Goal: Task Accomplishment & Management: Manage account settings

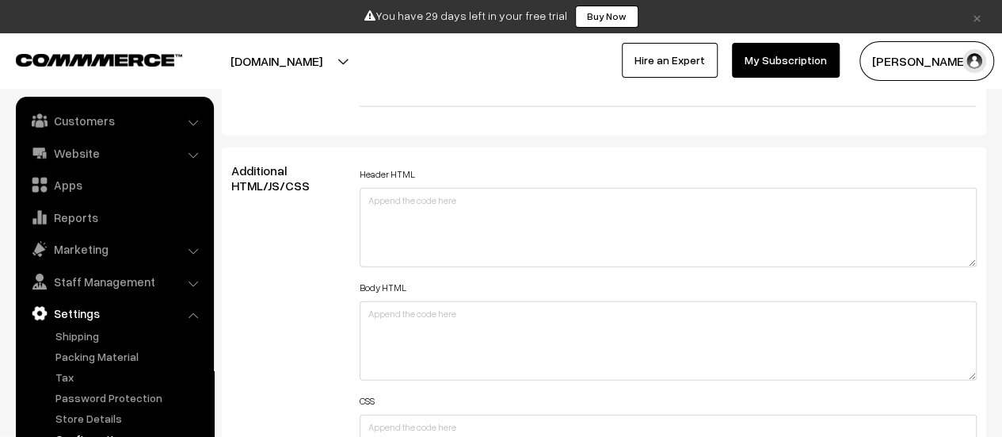
scroll to position [1901, 0]
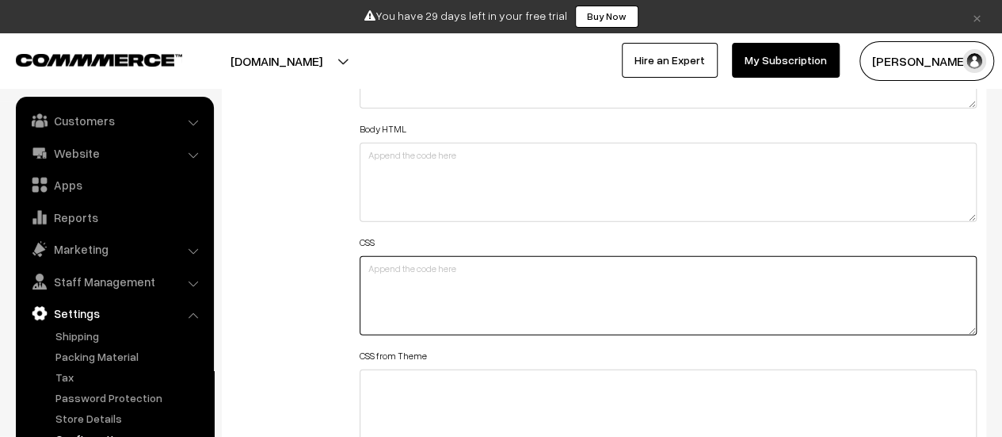
click at [438, 272] on textarea at bounding box center [668, 295] width 617 height 79
paste textarea "{ opacity: 1; filter: alpha(opacity=50); -moz-opacity: 0.5; -khtml-opacity: 0.5…"
click at [369, 265] on textarea "{ opacity: 1; filter: alpha(opacity=50); -moz-opacity: 0.5; -khtml-opacity: 0.5…" at bounding box center [668, 295] width 617 height 79
drag, startPoint x: 367, startPoint y: 265, endPoint x: 383, endPoint y: 272, distance: 17.8
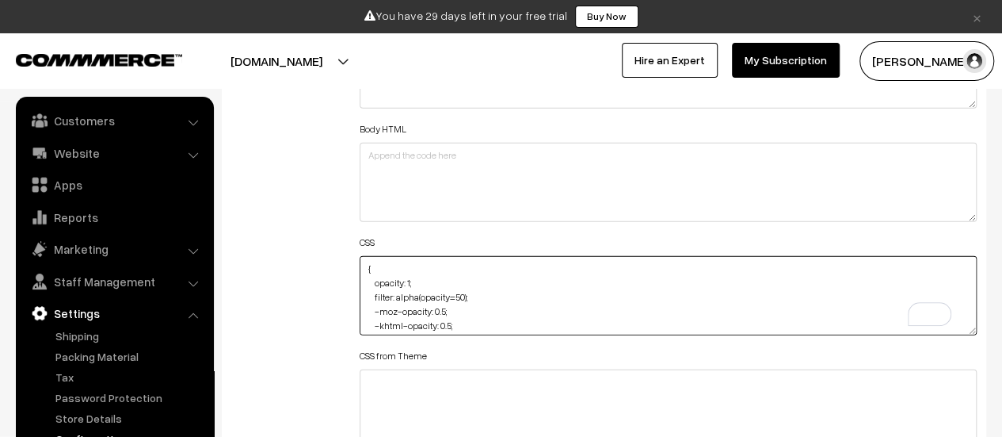
click at [367, 266] on textarea "{ opacity: 1; filter: alpha(opacity=50); -moz-opacity: 0.5; -khtml-opacity: 0.5…" at bounding box center [668, 295] width 617 height 79
drag, startPoint x: 424, startPoint y: 275, endPoint x: 371, endPoint y: 275, distance: 53.1
click at [371, 275] on textarea "header { opacity: 1; filter: alpha(opacity=50); -moz-opacity: 0.5; -khtml-opaci…" at bounding box center [668, 295] width 617 height 79
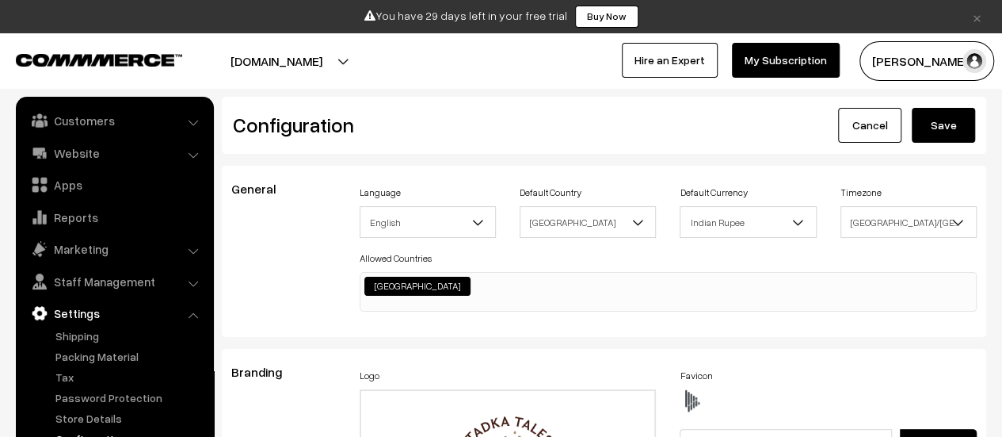
type textarea "header { filter: alpha(opacity=50); -moz-opacity: 0.5; -khtml-opacity: 0.5; opa…"
click at [957, 116] on button "Save" at bounding box center [943, 125] width 63 height 35
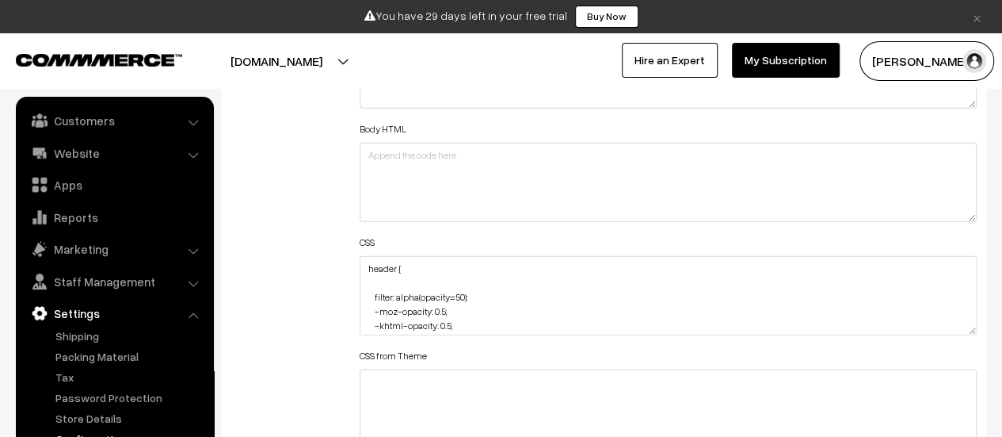
scroll to position [79, 0]
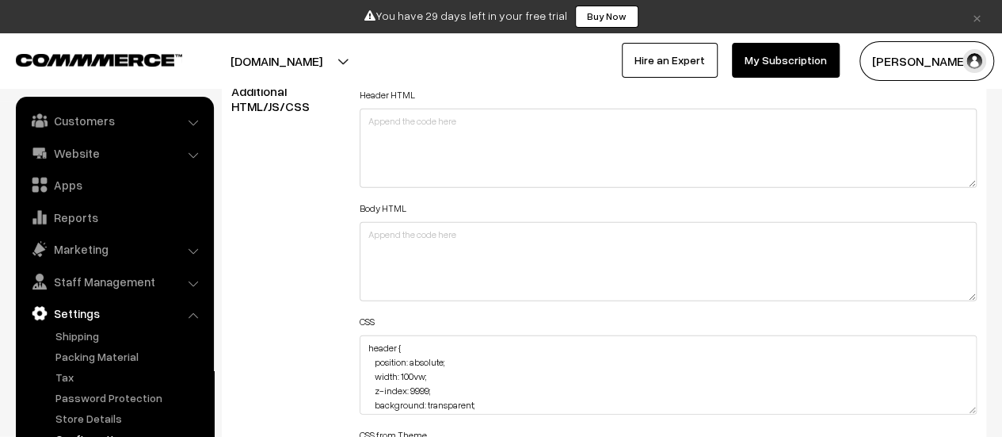
scroll to position [1981, 0]
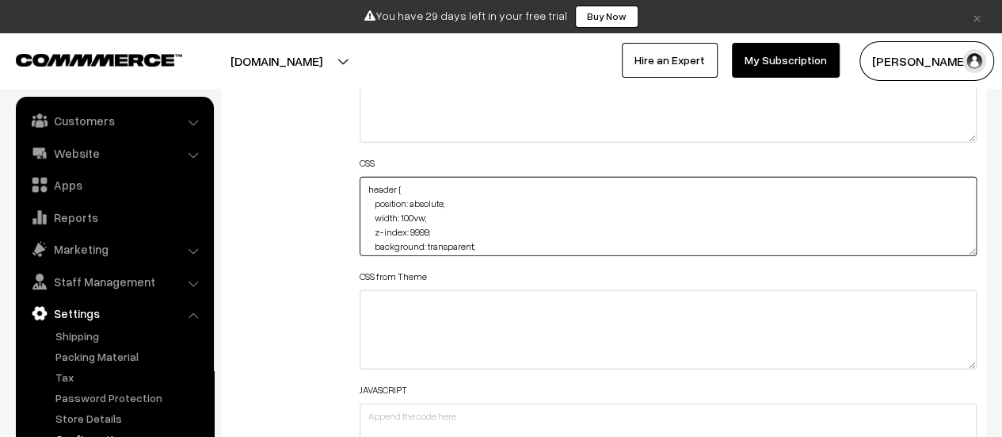
click at [444, 180] on textarea "header { position: absolute; width: 100vw; z-index: 9999; background: transpare…" at bounding box center [668, 216] width 617 height 79
paste textarea "filter: alpha(opacity=50); -moz-opacity: 0.5; -khtml-opacity: 0.5; opacity: 0.5;"
type textarea "header { filter: alpha(opacity=50); -moz-opacity: 0.5; -khtml-opacity: 0.5; opa…"
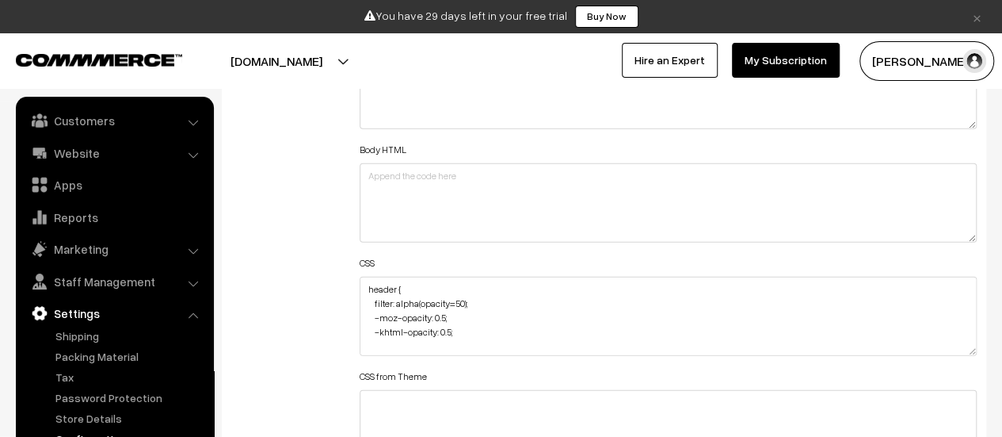
scroll to position [1901, 0]
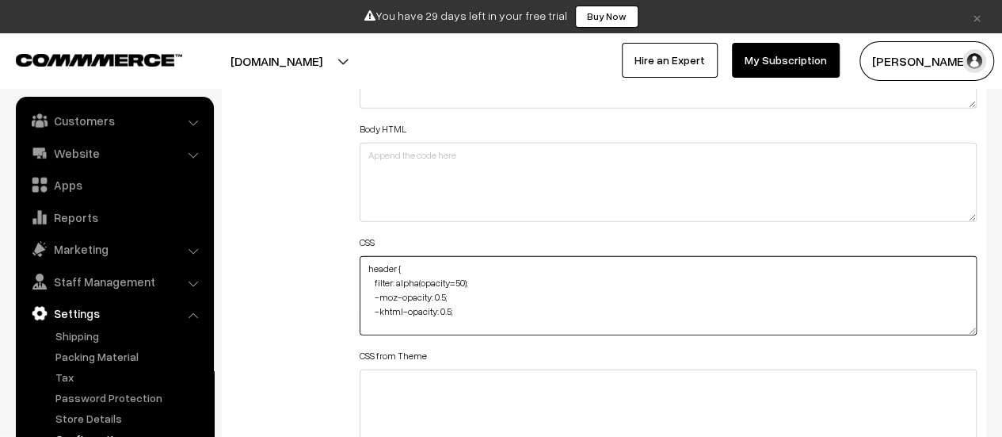
click at [444, 315] on textarea "header { filter: alpha(opacity=50); -moz-opacity: 0.5; -khtml-opacity: 0.5; pos…" at bounding box center [668, 295] width 617 height 79
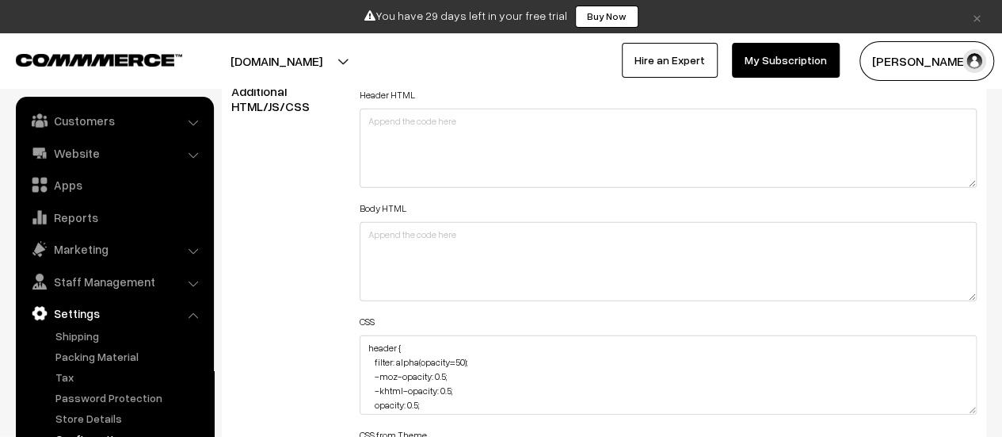
scroll to position [1901, 0]
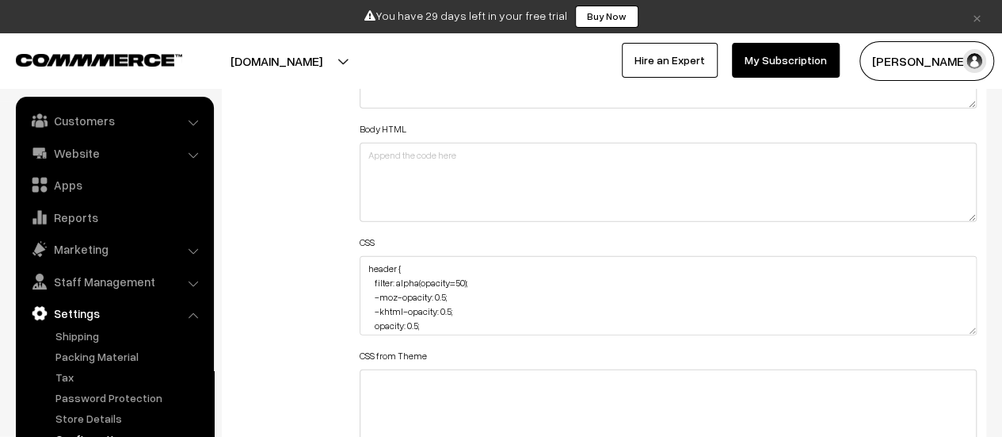
click at [973, 330] on textarea "header { filter: alpha(opacity=50); -moz-opacity: 0.5; -khtml-opacity: 0.5; opa…" at bounding box center [668, 295] width 617 height 79
drag, startPoint x: 970, startPoint y: 329, endPoint x: 892, endPoint y: 418, distance: 117.9
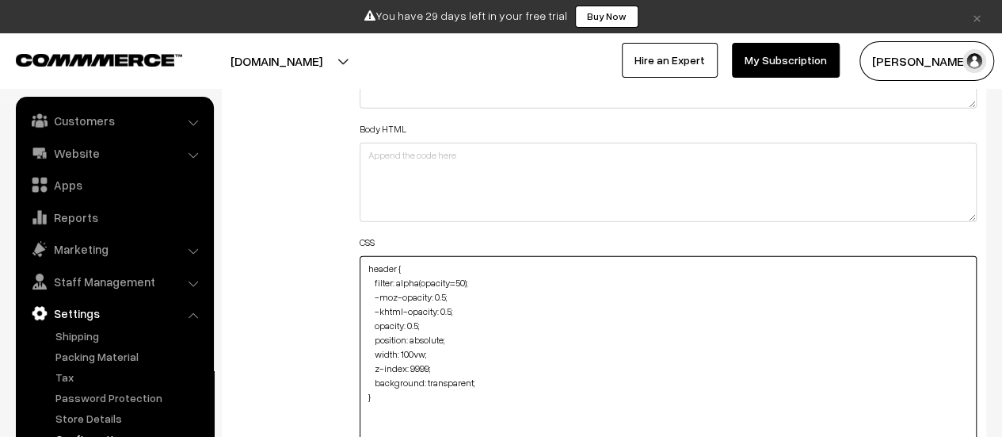
click at [472, 380] on textarea "header { filter: alpha(opacity=50); -moz-opacity: 0.5; -khtml-opacity: 0.5; opa…" at bounding box center [668, 367] width 617 height 223
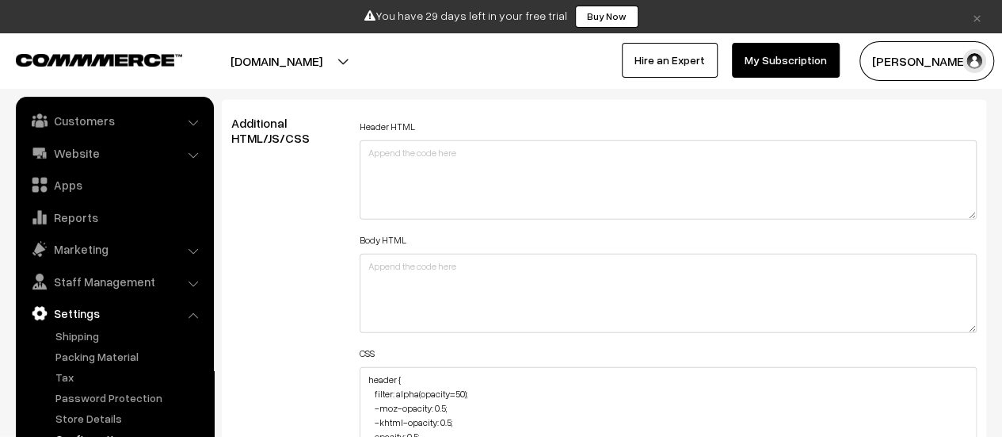
scroll to position [1901, 0]
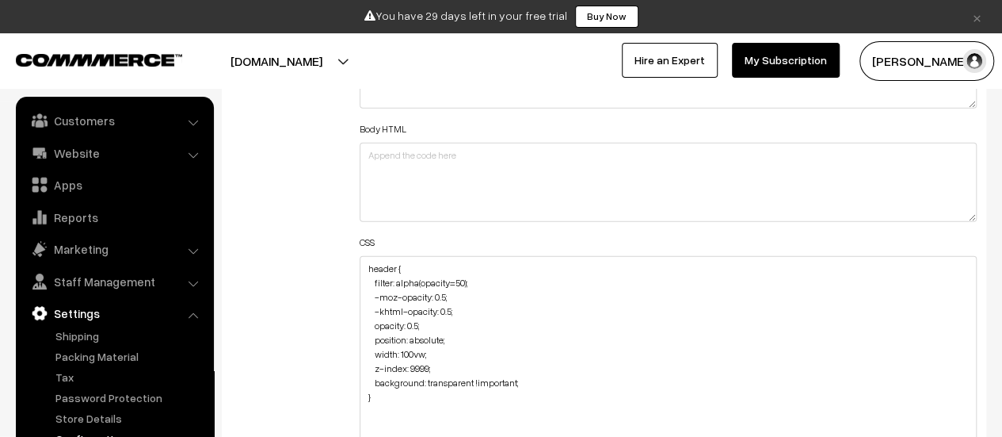
drag, startPoint x: 975, startPoint y: 329, endPoint x: 944, endPoint y: 468, distance: 142.8
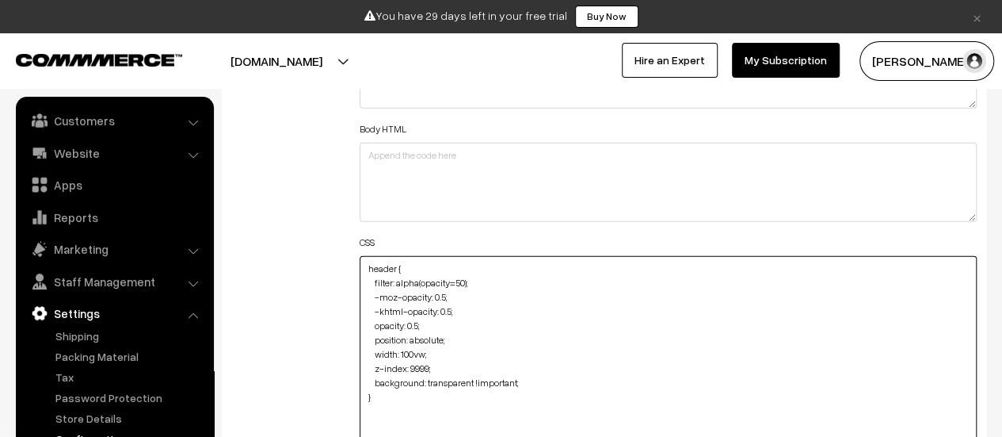
drag, startPoint x: 410, startPoint y: 389, endPoint x: 363, endPoint y: 281, distance: 117.8
click at [363, 281] on textarea "header { filter: alpha(opacity=50); -moz-opacity: 0.5; -khtml-opacity: 0.5; opa…" at bounding box center [668, 365] width 617 height 218
paste textarea "{ opacity: 1; filter: alpha(opacity=50); -moz-opacity: 0.5; -khtml-opacity: 0.5…"
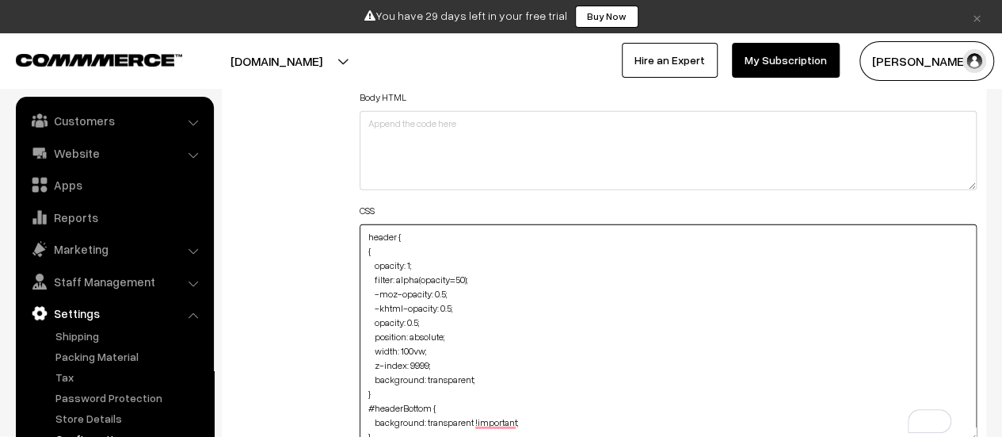
scroll to position [0, 0]
click at [442, 248] on textarea "header { filter: alpha(opacity=50); -moz-opacity: 0.5; -khtml-opacity: 0.5; opa…" at bounding box center [668, 333] width 617 height 218
click at [444, 236] on textarea "header { filter: alpha(opacity=50); -moz-opacity: 0.5; -khtml-opacity: 0.5; opa…" at bounding box center [668, 333] width 617 height 218
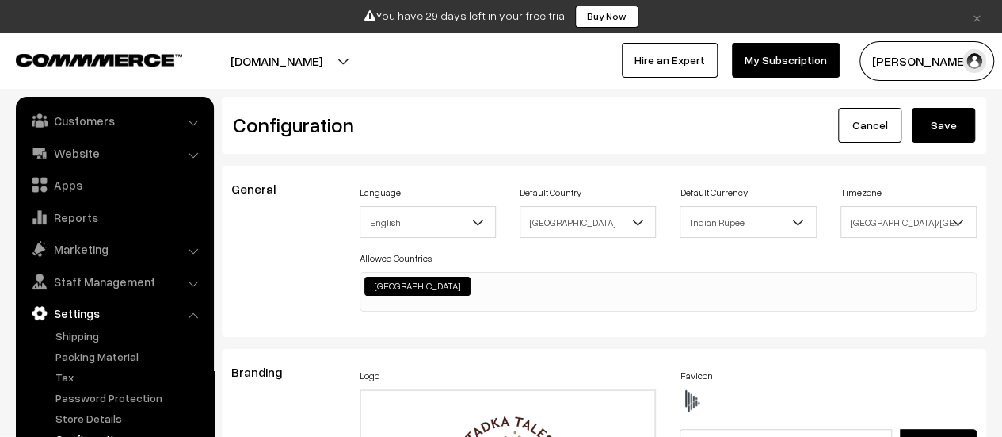
type textarea "header { opacity: 1; filter: alpha(opacity=50); -moz-opacity: 0.5; -khtml-opaci…"
click at [966, 128] on button "Save" at bounding box center [943, 125] width 63 height 35
click at [941, 120] on button "Save" at bounding box center [943, 125] width 63 height 35
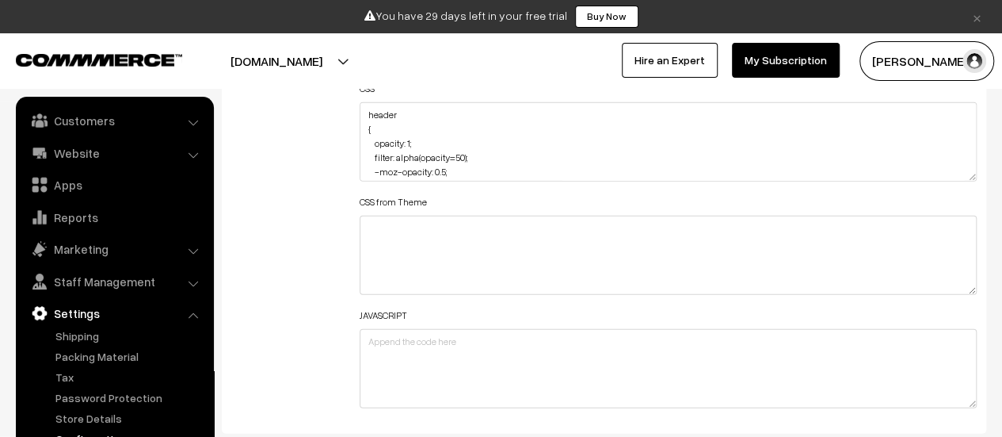
scroll to position [2060, 0]
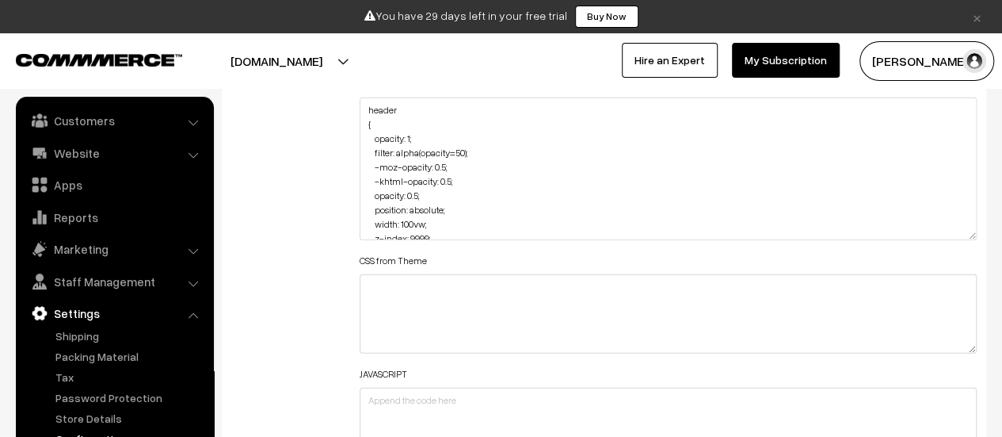
drag, startPoint x: 967, startPoint y: 169, endPoint x: 954, endPoint y: 250, distance: 81.8
click at [954, 240] on textarea "header { opacity: 1; filter: alpha(opacity=50); -moz-opacity: 0.5; -khtml-opaci…" at bounding box center [668, 168] width 617 height 143
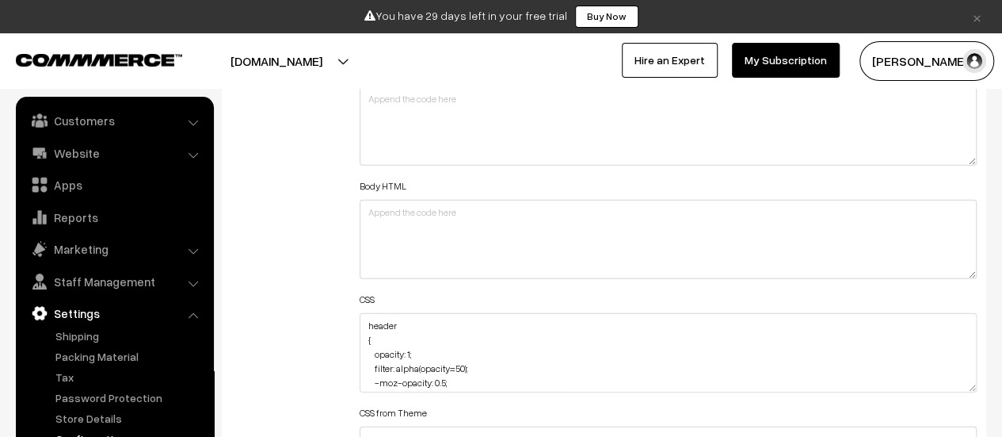
scroll to position [1901, 0]
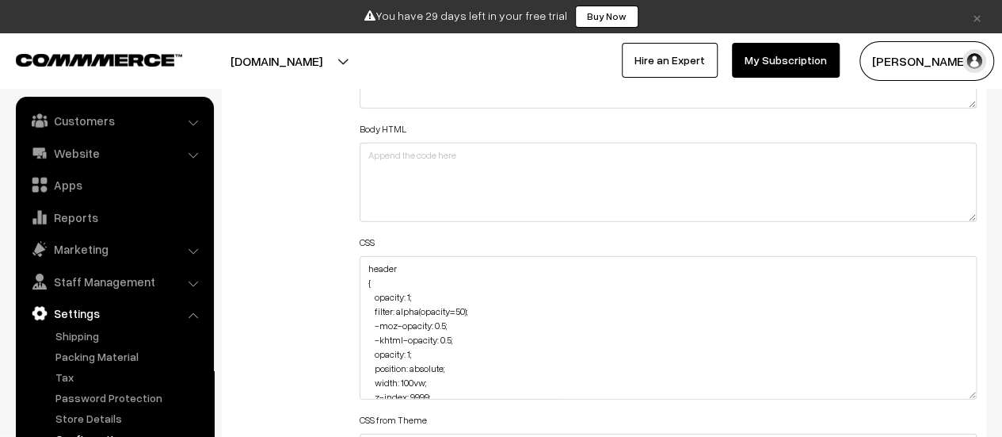
drag, startPoint x: 971, startPoint y: 326, endPoint x: 960, endPoint y: 391, distance: 65.1
click at [960, 391] on textarea "header { opacity: 1; filter: alpha(opacity=50); -moz-opacity: 0.5; -khtml-opaci…" at bounding box center [668, 327] width 617 height 143
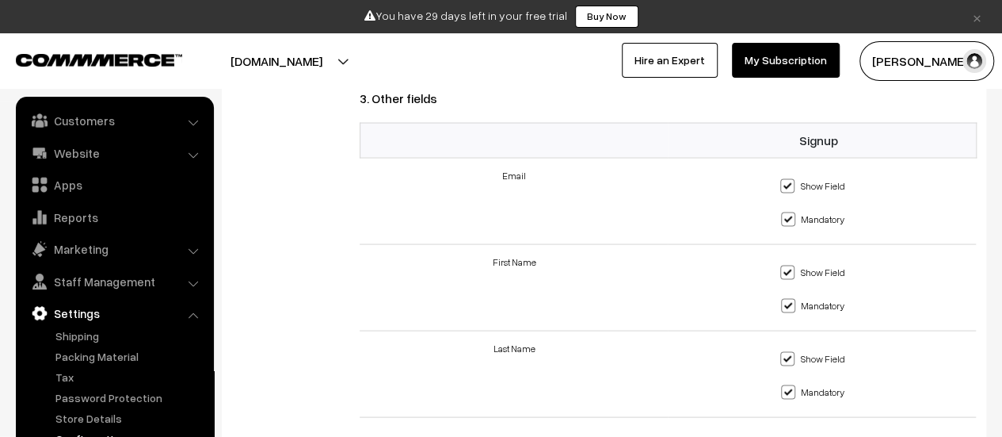
scroll to position [1109, 0]
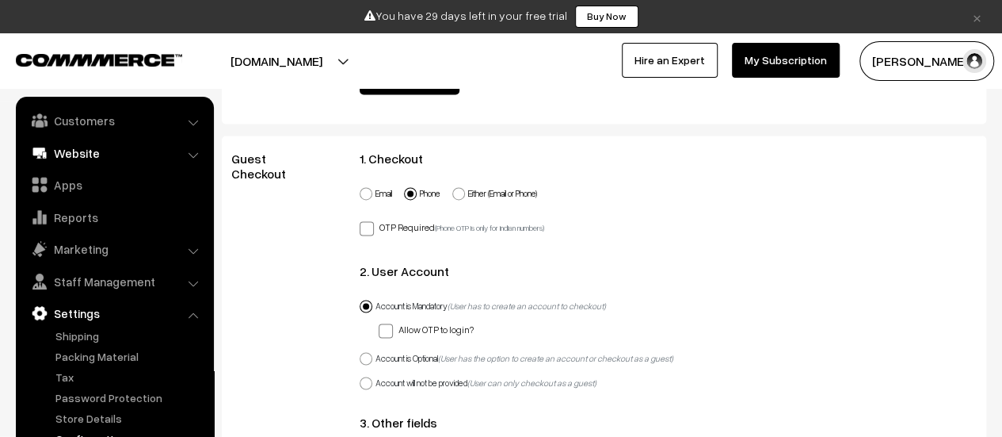
click at [78, 156] on link "Website" at bounding box center [114, 153] width 189 height 29
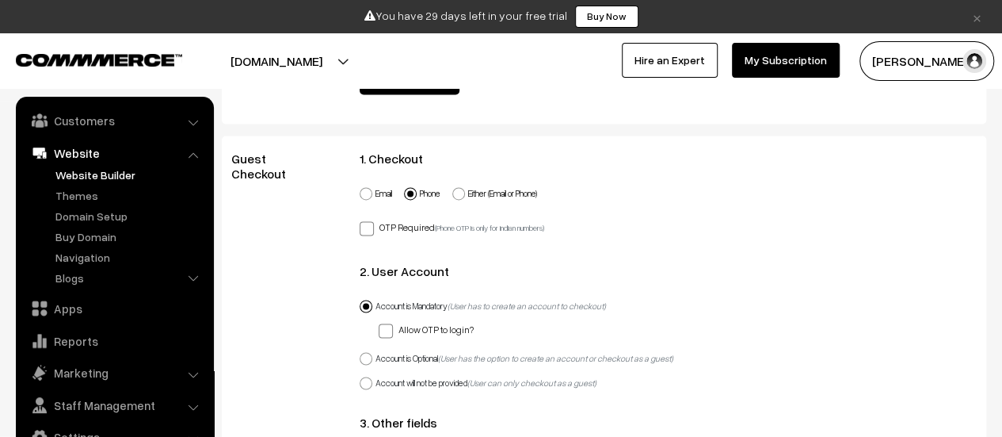
click at [79, 170] on link "Website Builder" at bounding box center [129, 174] width 157 height 17
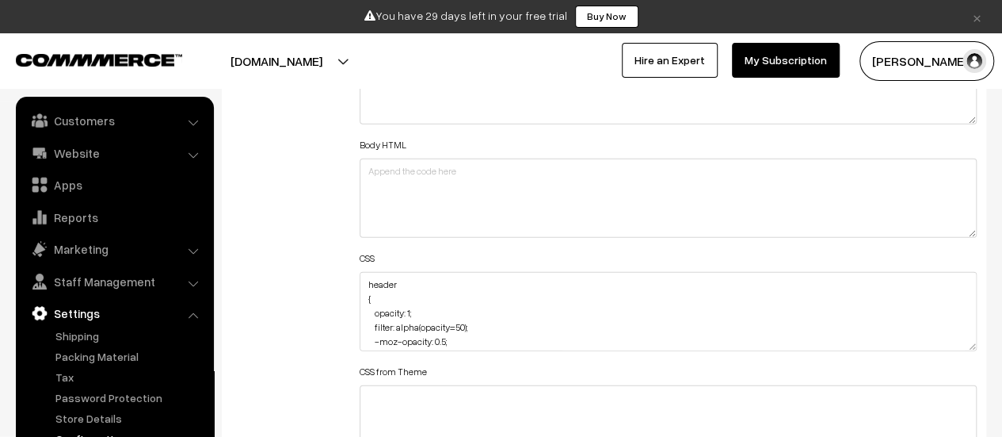
scroll to position [1981, 0]
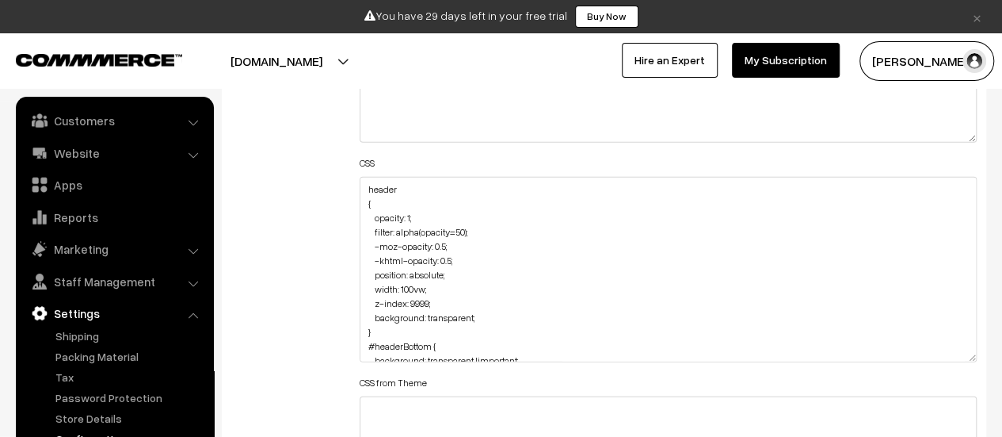
drag, startPoint x: 970, startPoint y: 247, endPoint x: 952, endPoint y: 353, distance: 107.6
click at [952, 353] on textarea "header { opacity: 1; filter: alpha(opacity=50); -moz-opacity: 0.5; -khtml-opaci…" at bounding box center [668, 269] width 617 height 185
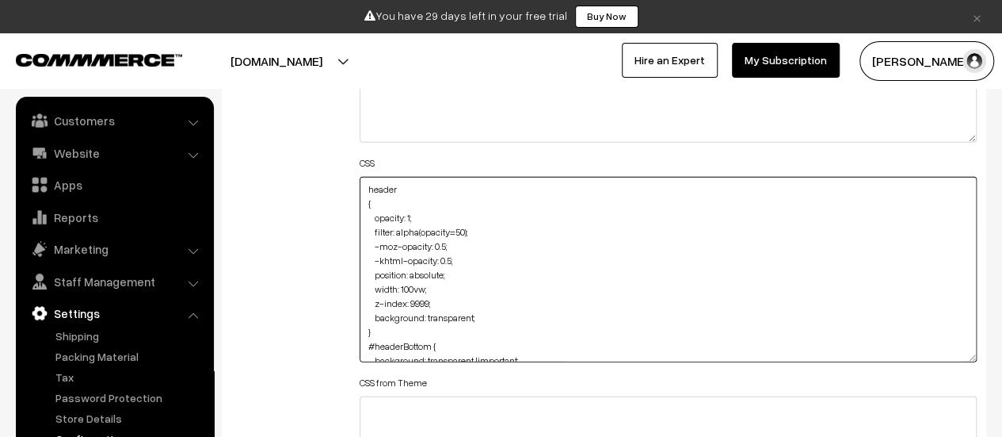
click at [414, 301] on textarea "header { opacity: 1; filter: alpha(opacity=50); -moz-opacity: 0.5; -khtml-opaci…" at bounding box center [668, 269] width 617 height 185
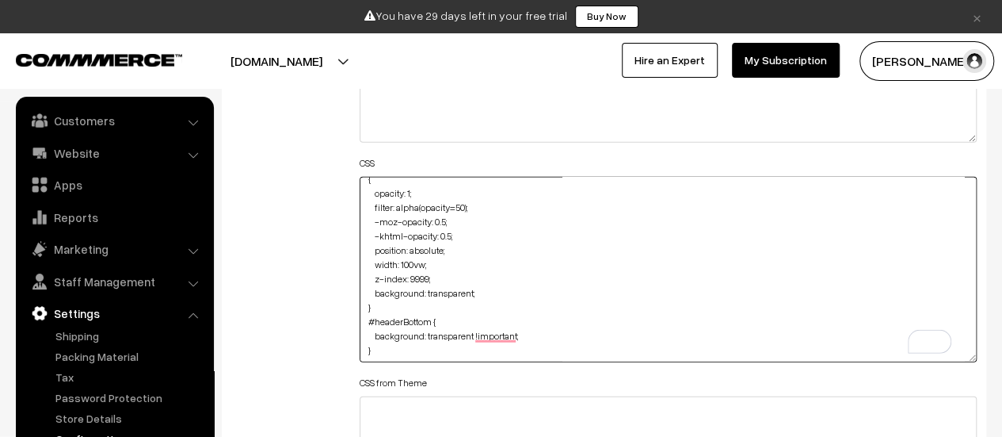
scroll to position [25, 0]
click at [552, 338] on textarea "header { opacity: 1; filter: alpha(opacity=50); -moz-opacity: 0.5; -khtml-opaci…" at bounding box center [668, 269] width 617 height 185
click at [533, 328] on textarea "header { opacity: 1; filter: alpha(opacity=50); -moz-opacity: 0.5; -khtml-opaci…" at bounding box center [668, 269] width 617 height 185
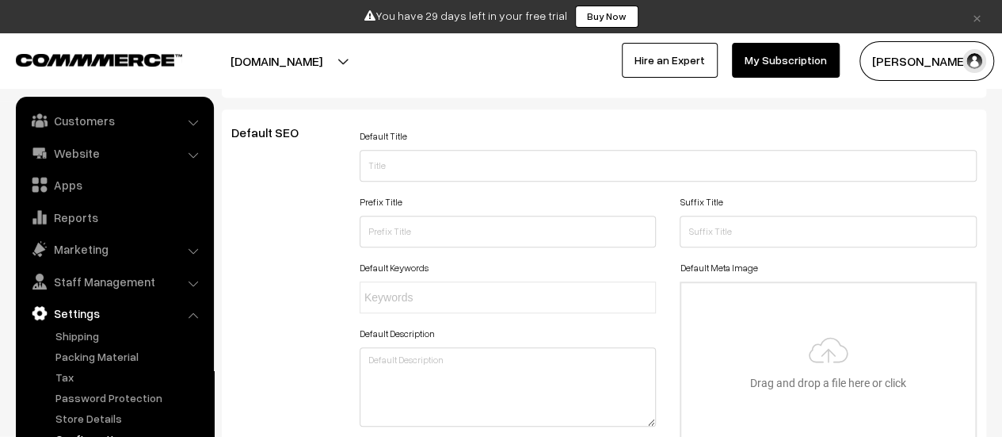
scroll to position [0, 0]
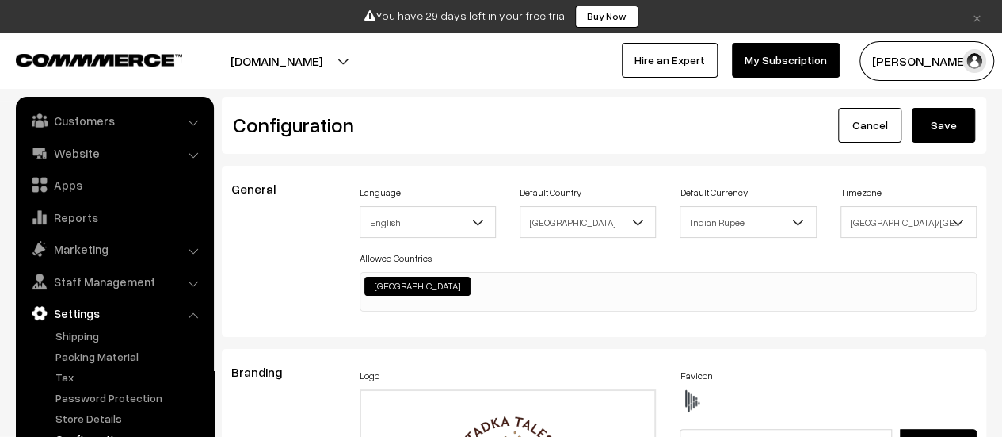
type textarea "header { opacity: 1; filter: alpha(opacity=50); -moz-opacity: 0.5; -khtml-opaci…"
drag, startPoint x: 943, startPoint y: 131, endPoint x: 588, endPoint y: 18, distance: 372.3
click at [937, 132] on button "Save" at bounding box center [943, 125] width 63 height 35
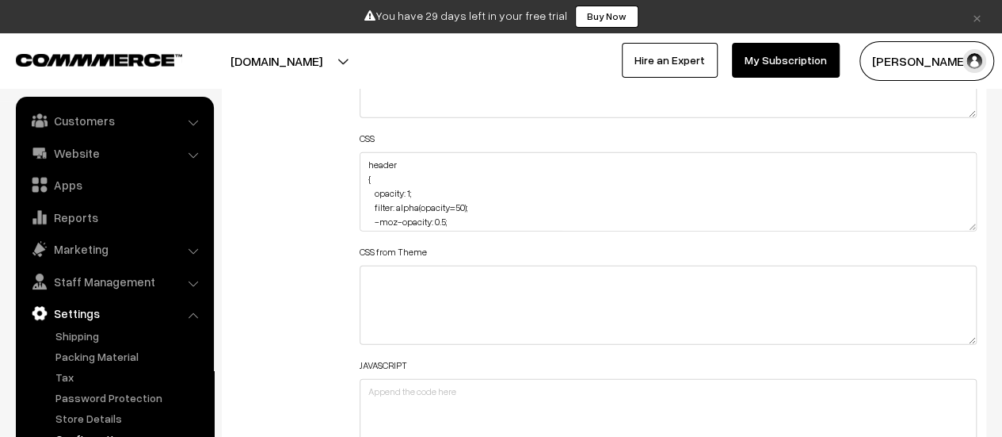
scroll to position [1981, 0]
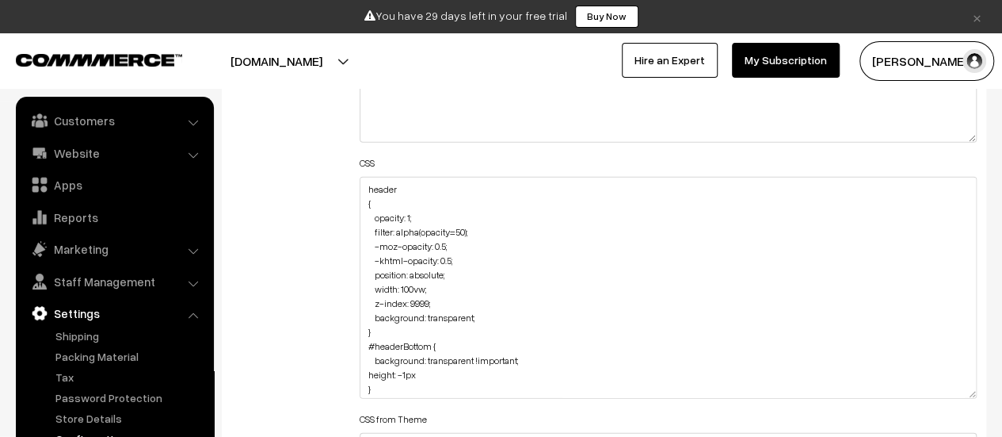
drag, startPoint x: 973, startPoint y: 249, endPoint x: 961, endPoint y: 392, distance: 143.9
click at [961, 392] on textarea "header { opacity: 1; filter: alpha(opacity=50); -moz-opacity: 0.5; -khtml-opaci…" at bounding box center [668, 288] width 617 height 222
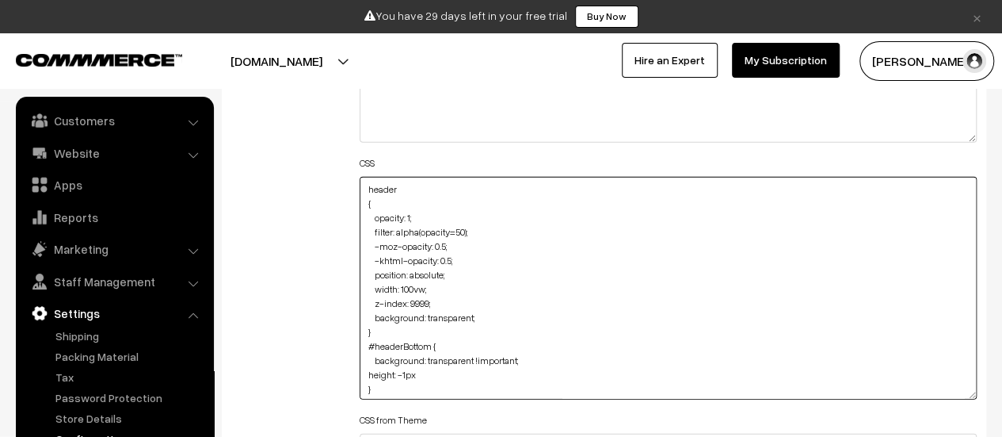
click at [420, 370] on textarea "header { opacity: 1; filter: alpha(opacity=50); -moz-opacity: 0.5; -khtml-opaci…" at bounding box center [668, 288] width 617 height 223
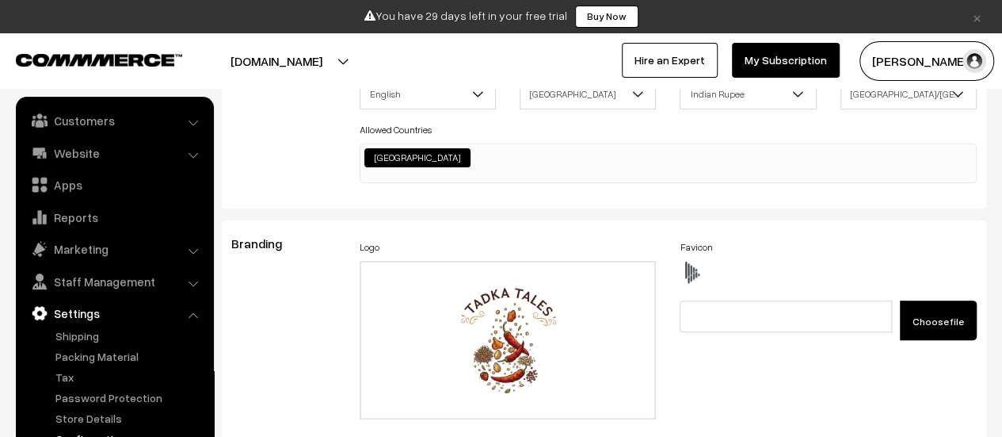
scroll to position [0, 0]
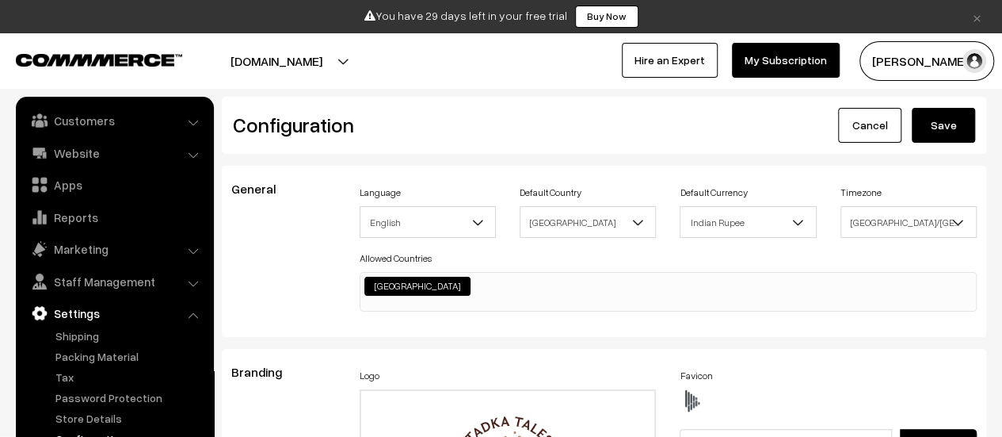
type textarea "header { opacity: 1; filter: alpha(opacity=50); -moz-opacity: 0.5; -khtml-opaci…"
click at [937, 120] on button "Save" at bounding box center [943, 125] width 63 height 35
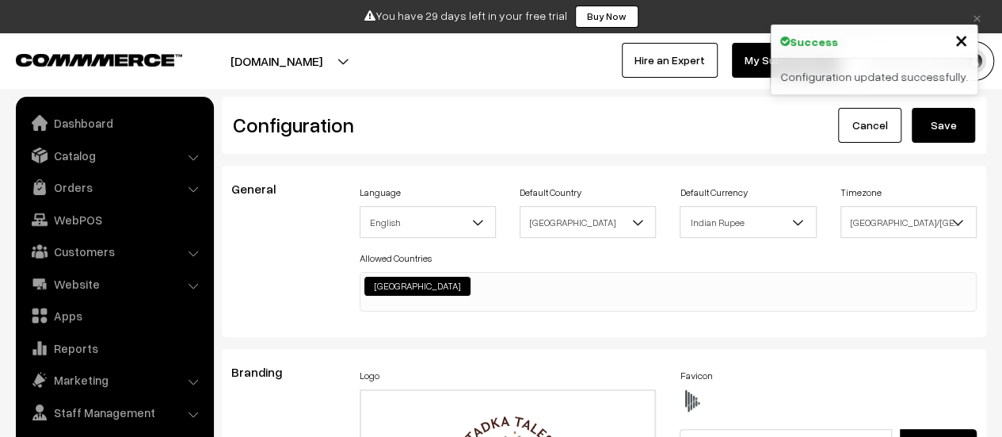
scroll to position [1275, 0]
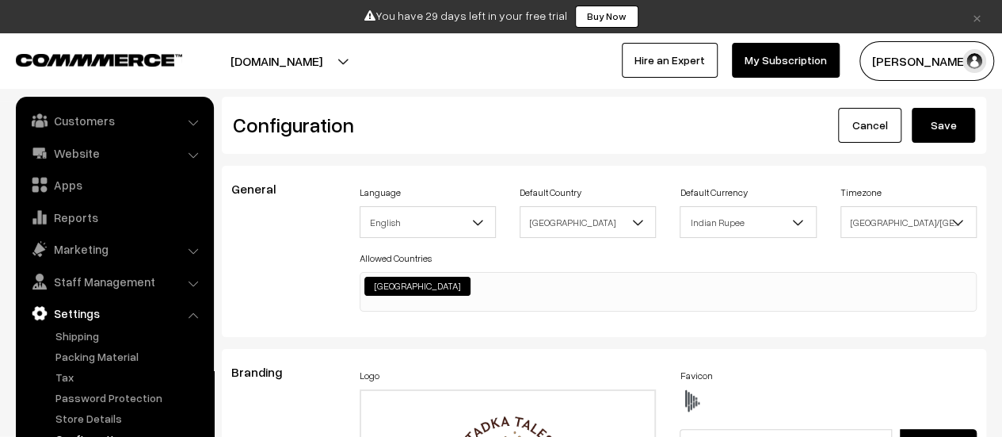
click at [965, 131] on button "Save" at bounding box center [943, 125] width 63 height 35
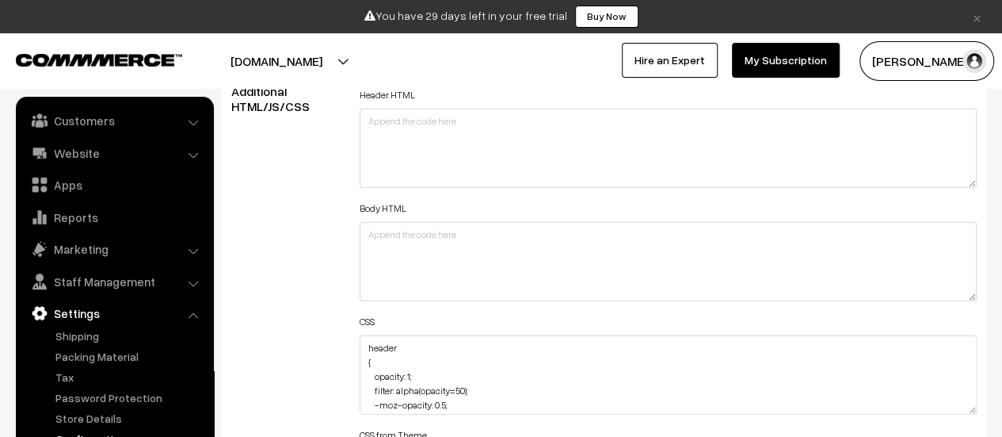
scroll to position [1981, 0]
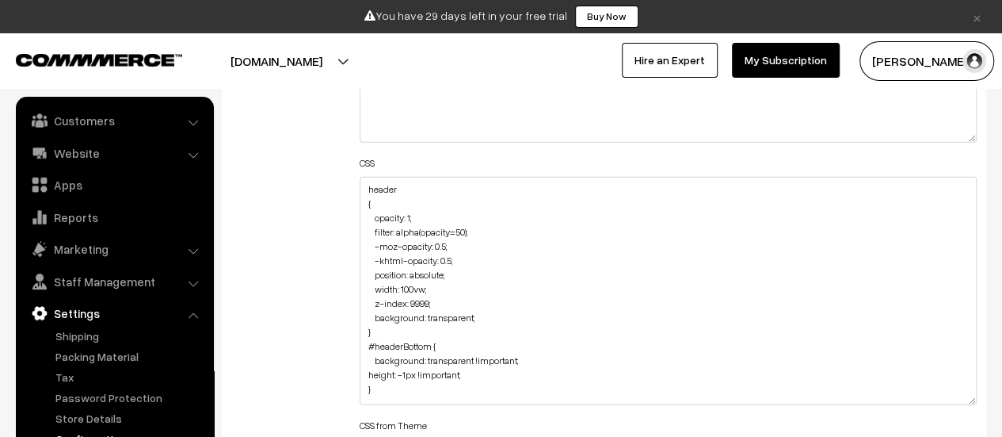
drag, startPoint x: 968, startPoint y: 250, endPoint x: 938, endPoint y: 399, distance: 152.0
click at [938, 399] on textarea "header { opacity: 1; filter: alpha(opacity=50); -moz-opacity: 0.5; -khtml-opaci…" at bounding box center [668, 291] width 617 height 228
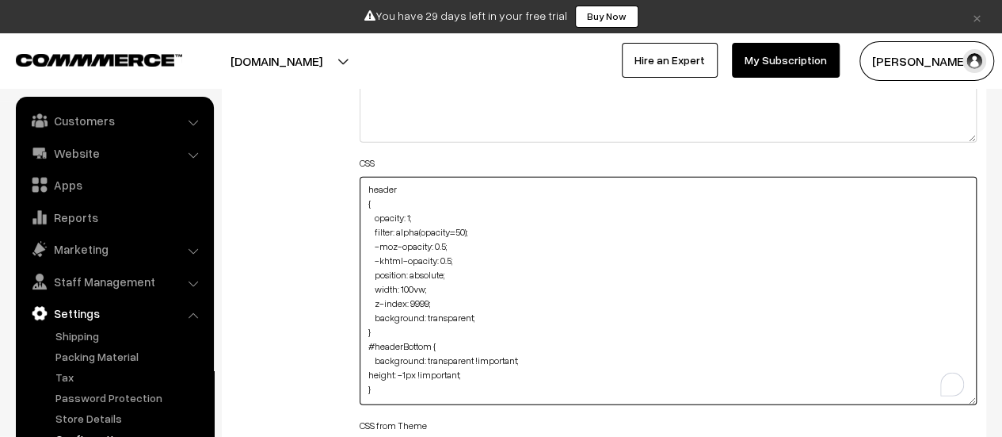
drag, startPoint x: 471, startPoint y: 368, endPoint x: 368, endPoint y: 376, distance: 104.0
click at [368, 376] on textarea "header { opacity: 1; filter: alpha(opacity=50); -moz-opacity: 0.5; -khtml-opaci…" at bounding box center [668, 291] width 617 height 228
drag, startPoint x: 391, startPoint y: 330, endPoint x: 364, endPoint y: 177, distance: 155.1
click at [364, 177] on textarea "header { opacity: 1; filter: alpha(opacity=50); -moz-opacity: 0.5; -khtml-opaci…" at bounding box center [668, 291] width 617 height 228
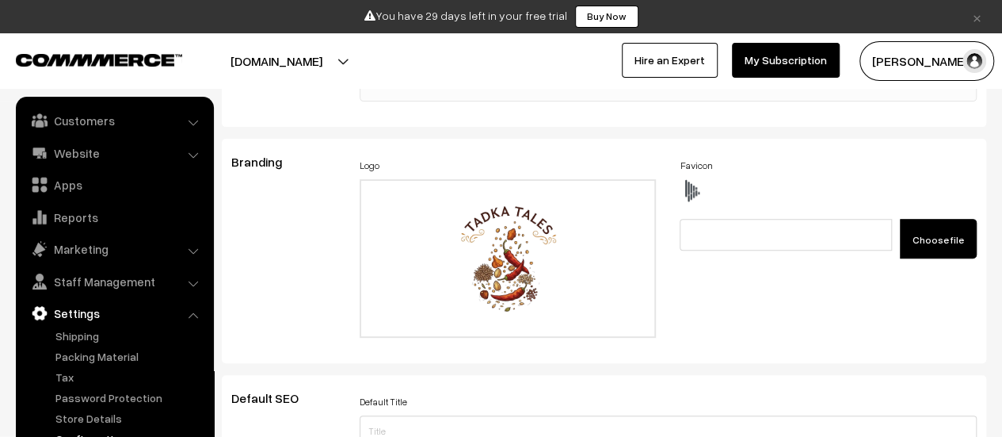
scroll to position [0, 0]
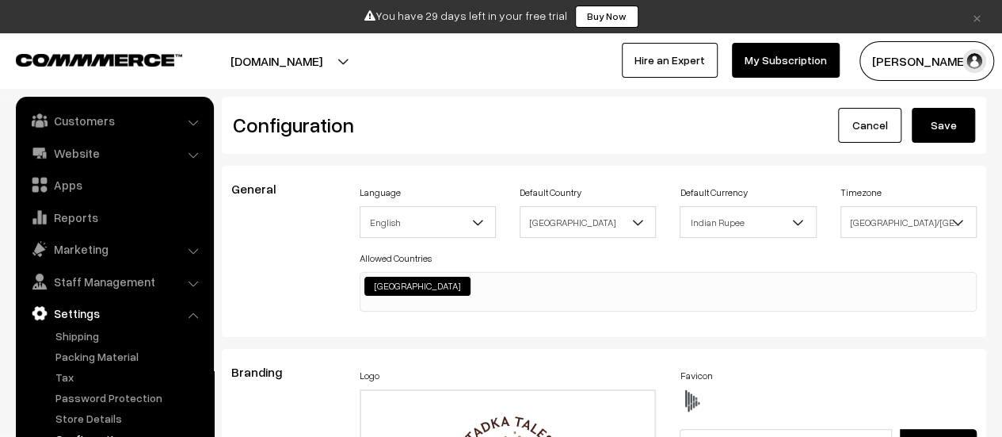
type textarea "#headerBottom { background: transparent !important; }"
click at [942, 133] on button "Save" at bounding box center [943, 125] width 63 height 35
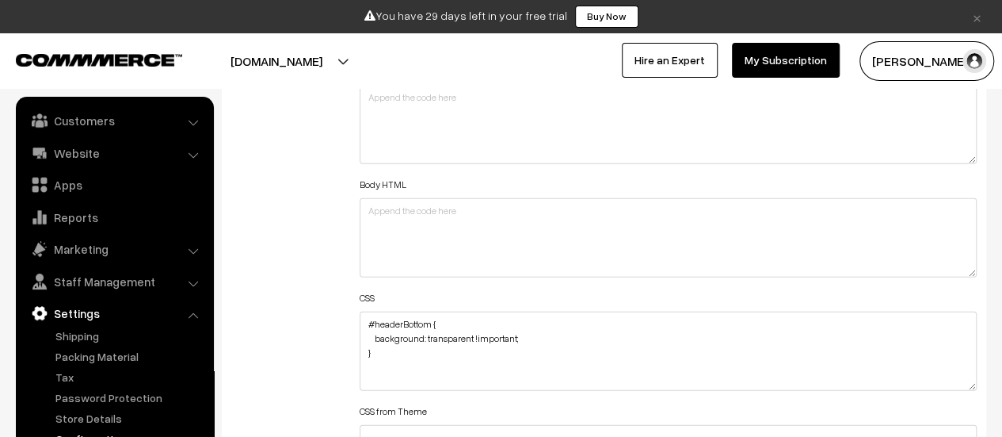
scroll to position [1901, 0]
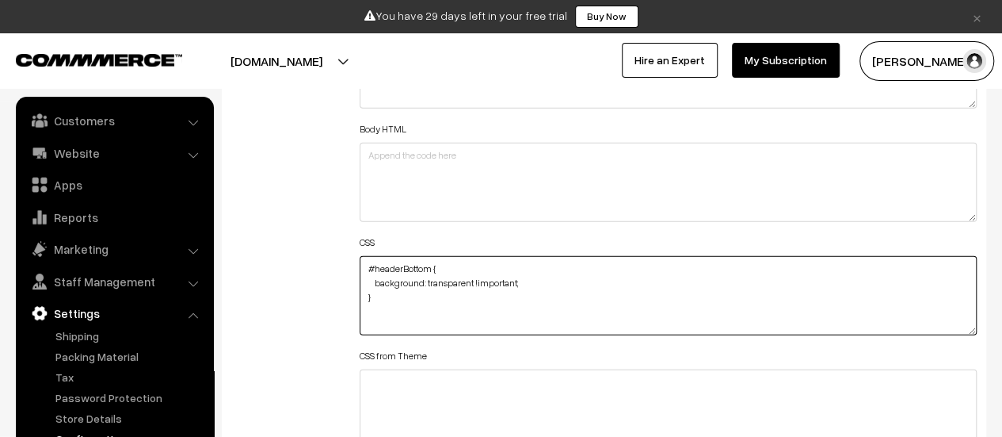
click at [539, 279] on textarea "#headerBottom { background: transparent !important; }" at bounding box center [668, 295] width 617 height 79
type textarea "#headerBottom { background: transparent !important; }"
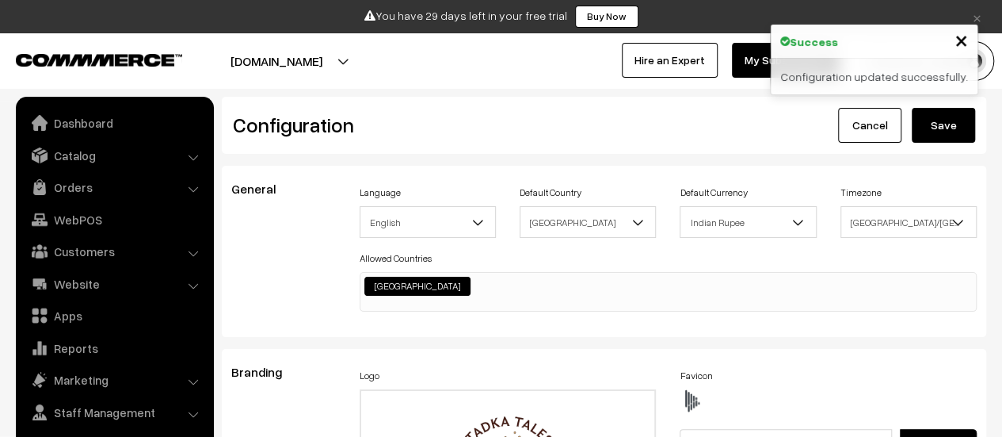
scroll to position [1275, 0]
